Goal: Find specific page/section

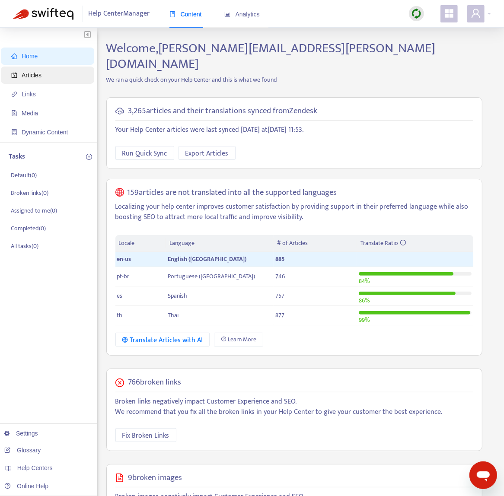
click at [54, 73] on span "Articles" at bounding box center [49, 75] width 76 height 17
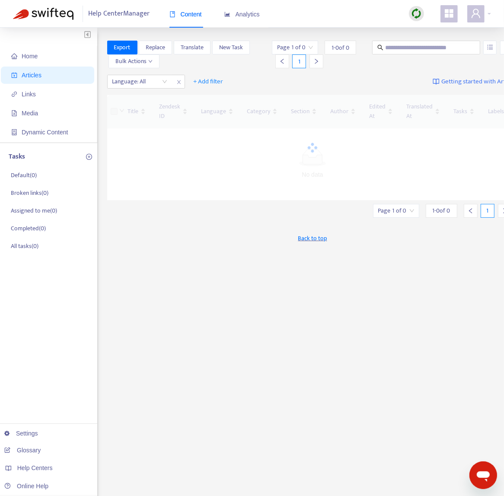
click at [54, 75] on span "Articles" at bounding box center [49, 75] width 76 height 17
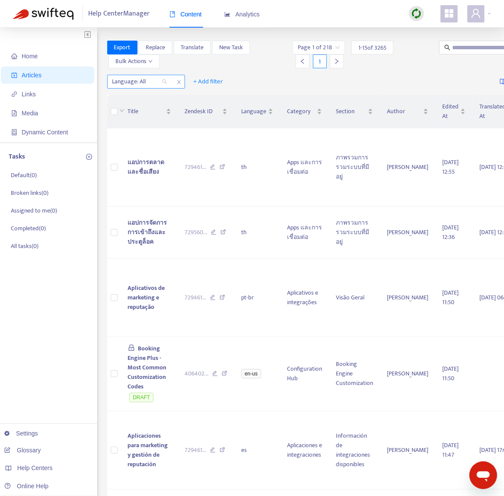
click at [156, 81] on div at bounding box center [135, 82] width 52 height 10
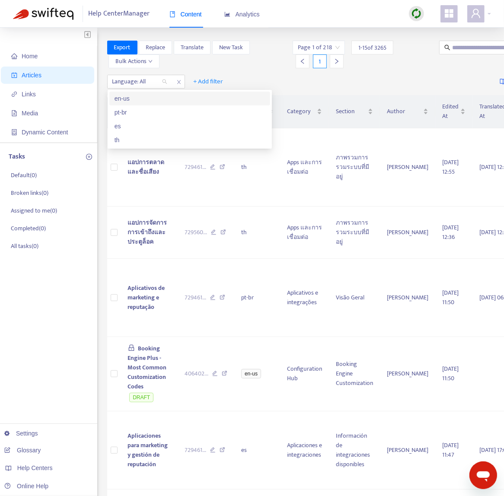
click at [148, 99] on div "en-us" at bounding box center [190, 99] width 150 height 10
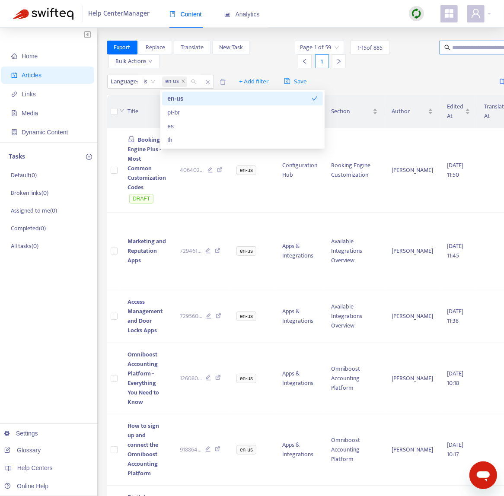
click at [460, 49] on input "text" at bounding box center [493, 48] width 83 height 10
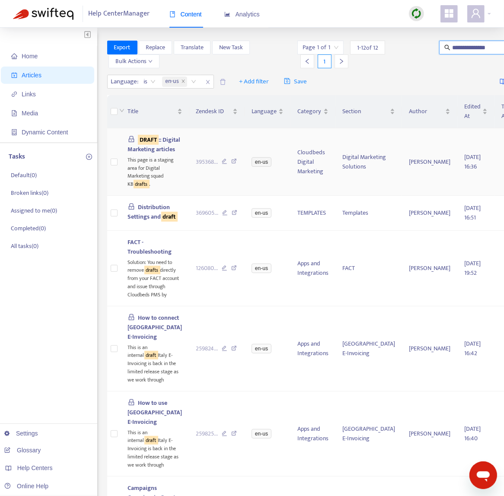
click at [163, 154] on div "DRAFT :: Digital Marketing articles" at bounding box center [155, 144] width 54 height 19
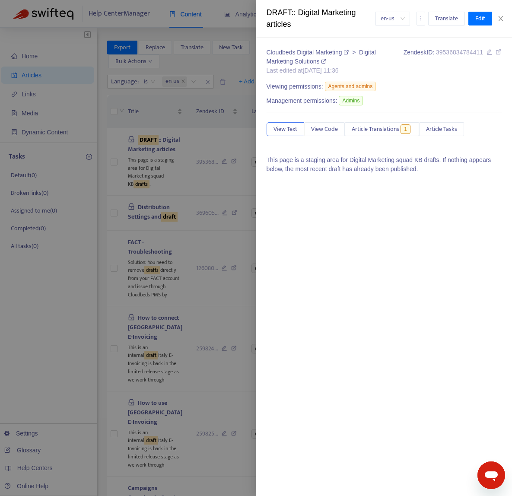
click at [206, 178] on div at bounding box center [256, 248] width 512 height 496
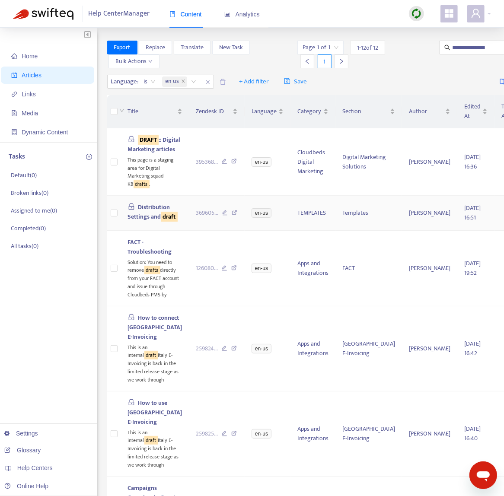
click at [174, 231] on td "Distribution Settings and draft" at bounding box center [155, 213] width 68 height 35
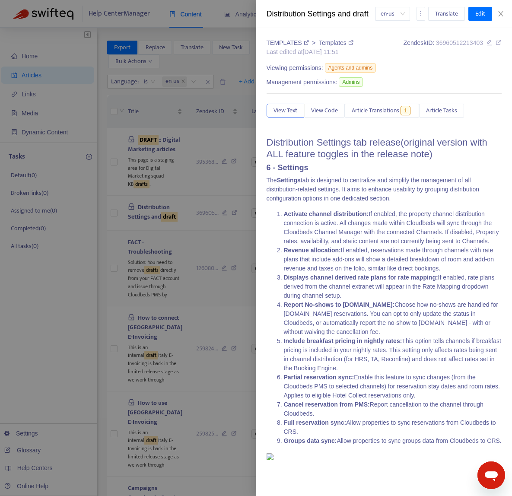
drag, startPoint x: 176, startPoint y: 323, endPoint x: 204, endPoint y: 317, distance: 29.0
click at [176, 323] on div at bounding box center [256, 248] width 512 height 496
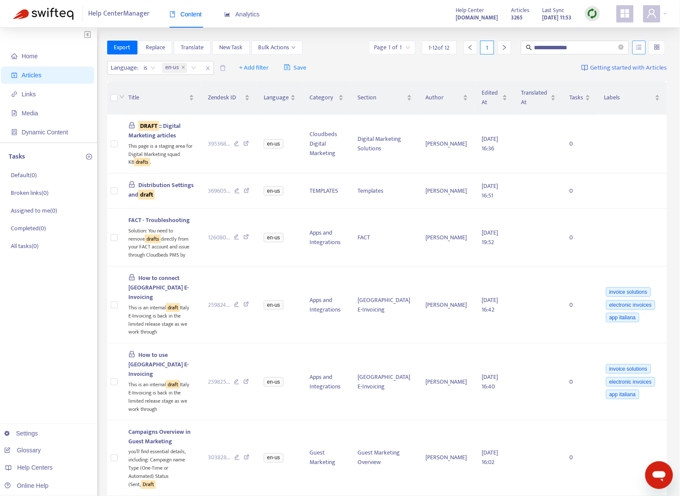
click at [512, 45] on icon "unordered-list" at bounding box center [639, 47] width 6 height 6
click at [512, 75] on span "Match Exact Phrase" at bounding box center [611, 77] width 56 height 10
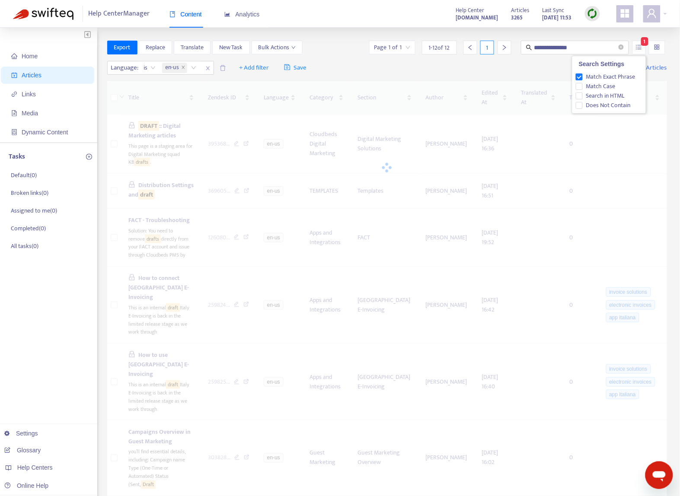
click at [401, 67] on div "Language : is en-us + Add filter Save Getting started with Articles" at bounding box center [387, 68] width 560 height 20
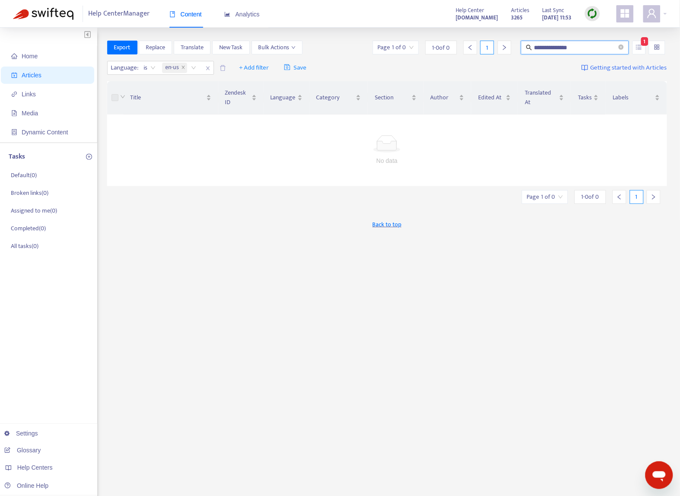
drag, startPoint x: 564, startPoint y: 45, endPoint x: 505, endPoint y: 42, distance: 59.3
click at [505, 42] on div "**********" at bounding box center [519, 48] width 296 height 14
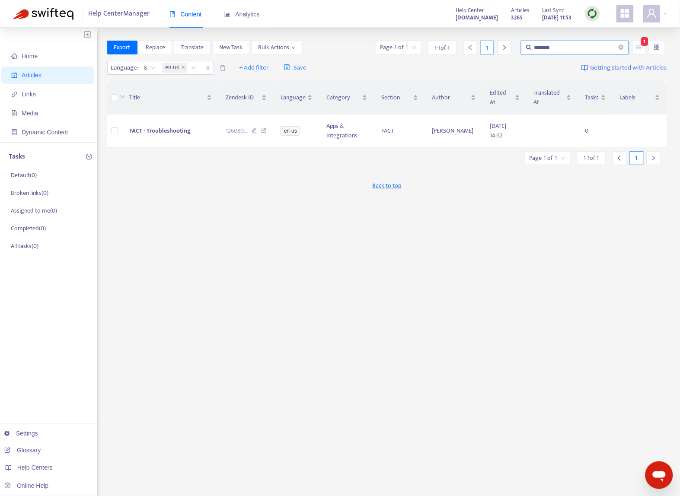
drag, startPoint x: 538, startPoint y: 48, endPoint x: 517, endPoint y: 46, distance: 21.3
click at [512, 46] on div "Page 1 of 1 1 - 1 of 1 1 ******* 1" at bounding box center [521, 48] width 294 height 14
type input "*****"
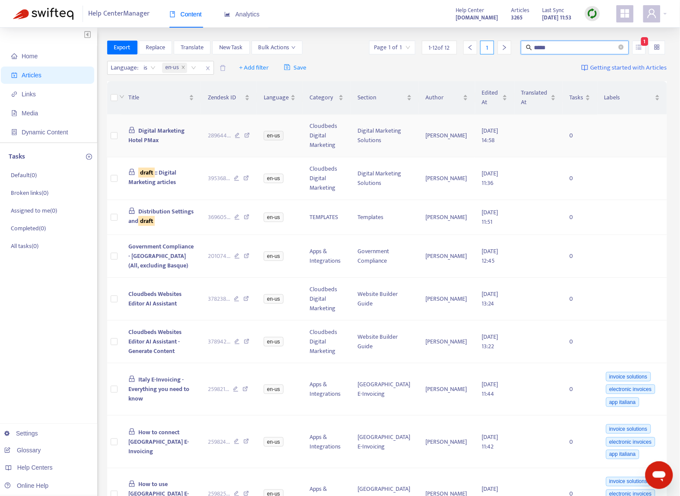
click at [249, 135] on icon at bounding box center [247, 137] width 6 height 8
click at [249, 179] on icon at bounding box center [246, 180] width 6 height 8
click at [249, 216] on icon at bounding box center [247, 218] width 6 height 8
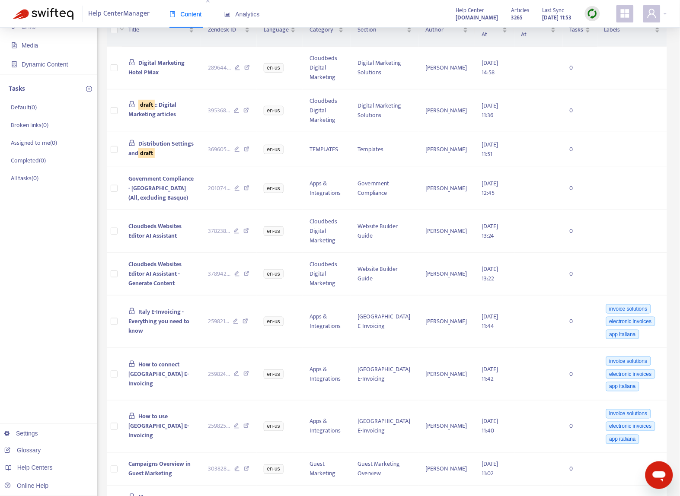
scroll to position [195, 0]
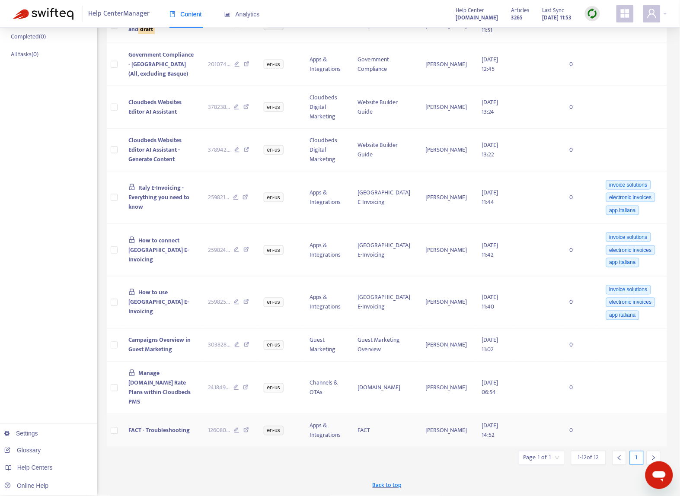
click at [249, 430] on icon at bounding box center [246, 432] width 6 height 8
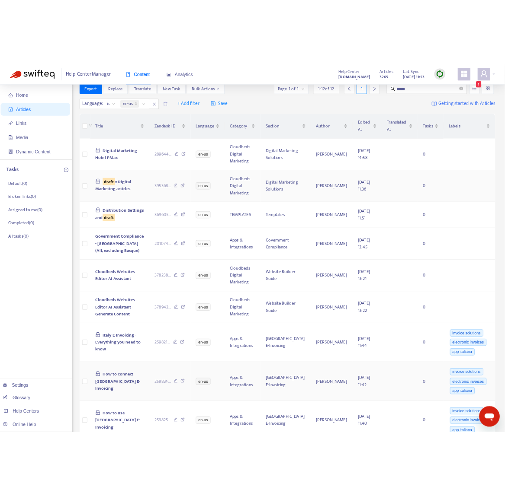
scroll to position [0, 0]
